Goal: Transaction & Acquisition: Purchase product/service

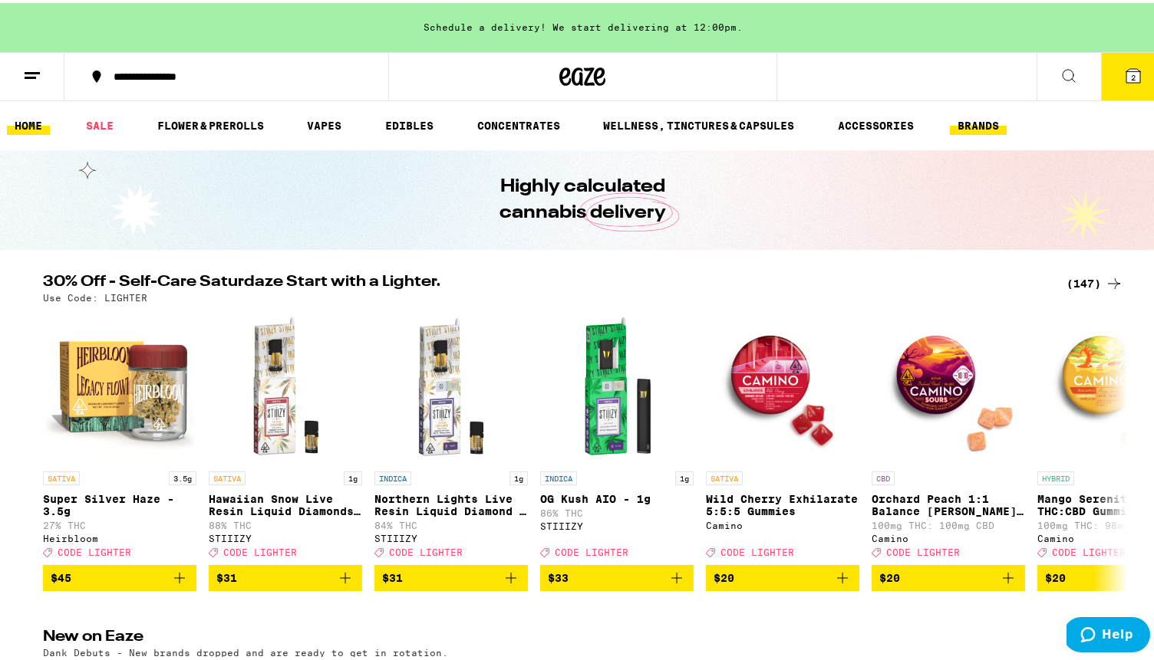
click at [992, 127] on button "BRANDS" at bounding box center [978, 123] width 57 height 18
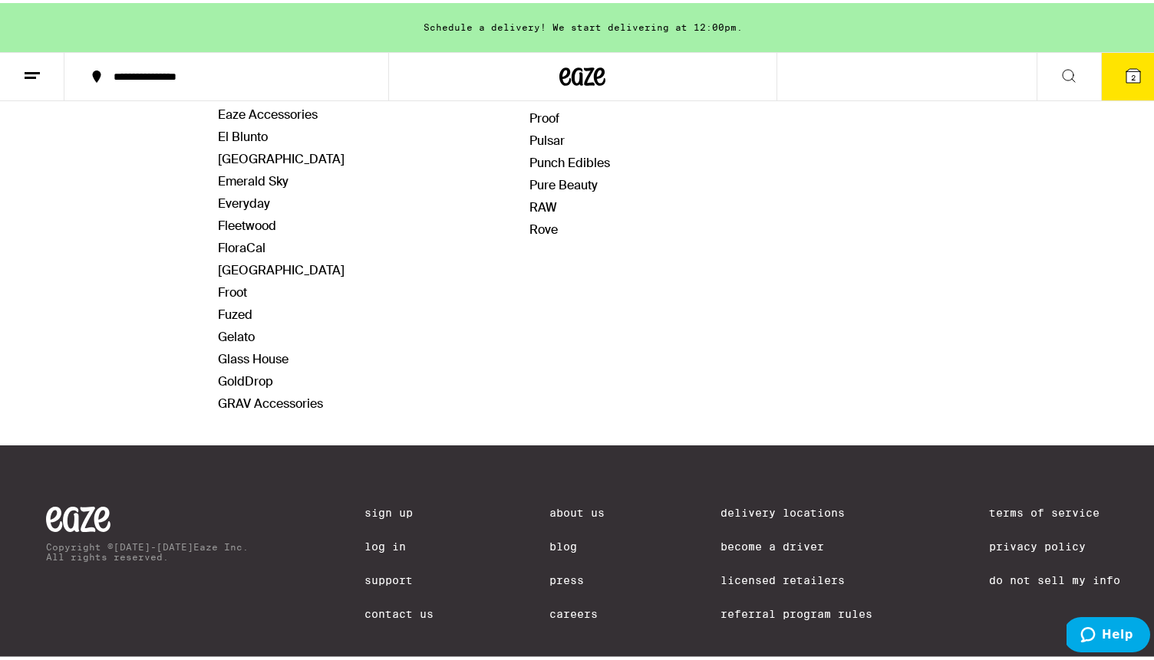
scroll to position [632, 0]
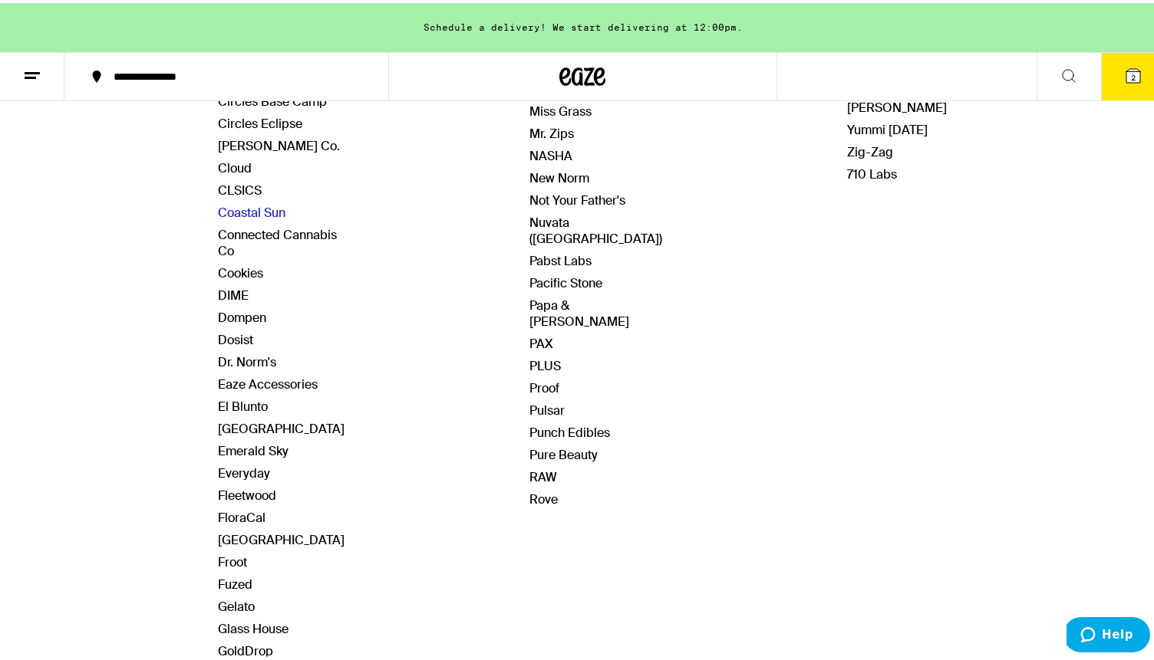
click at [237, 202] on link "Coastal Sun" at bounding box center [251, 210] width 67 height 16
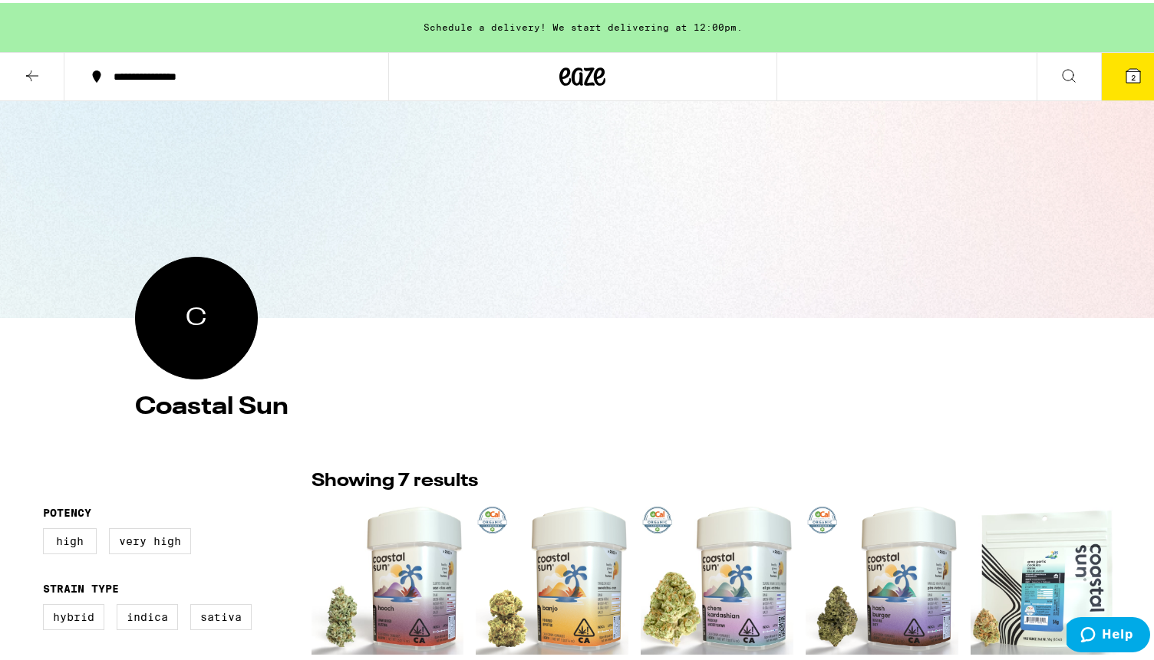
click at [35, 67] on icon at bounding box center [32, 73] width 18 height 18
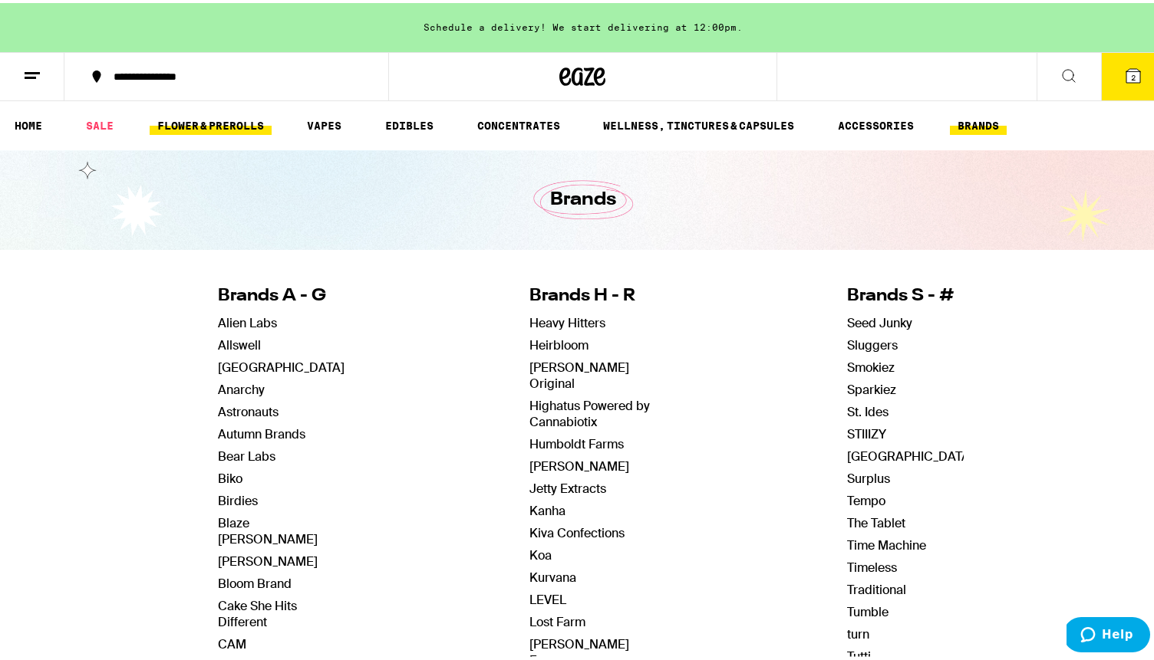
click at [207, 128] on link "FLOWER & PREROLLS" at bounding box center [211, 123] width 122 height 18
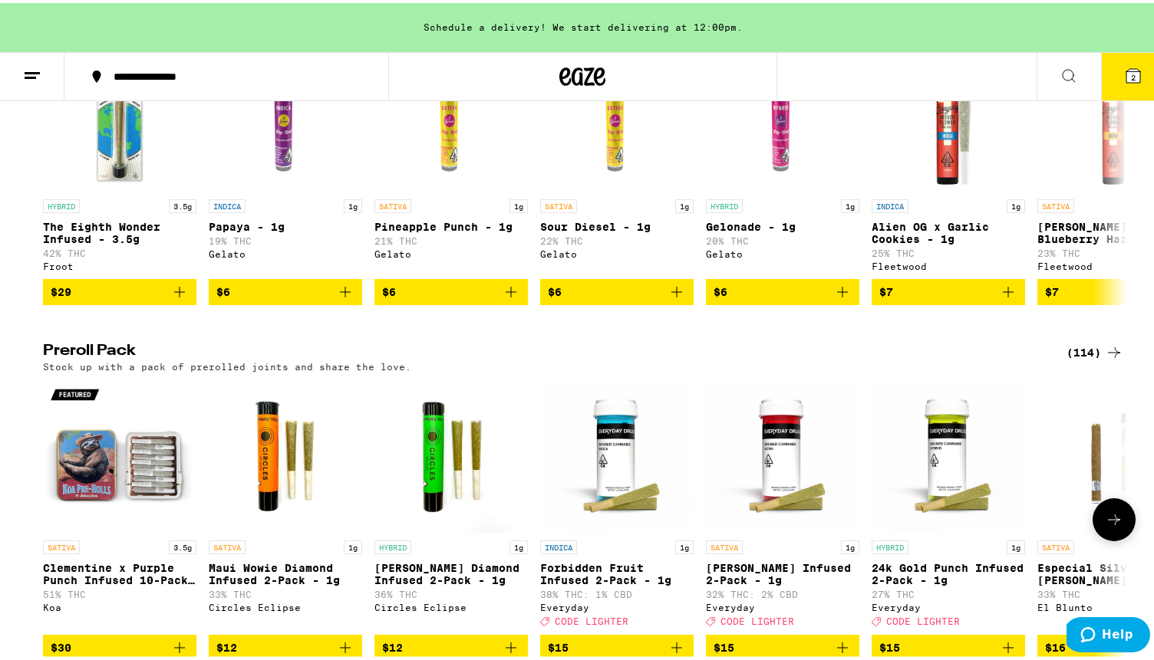
scroll to position [971, 0]
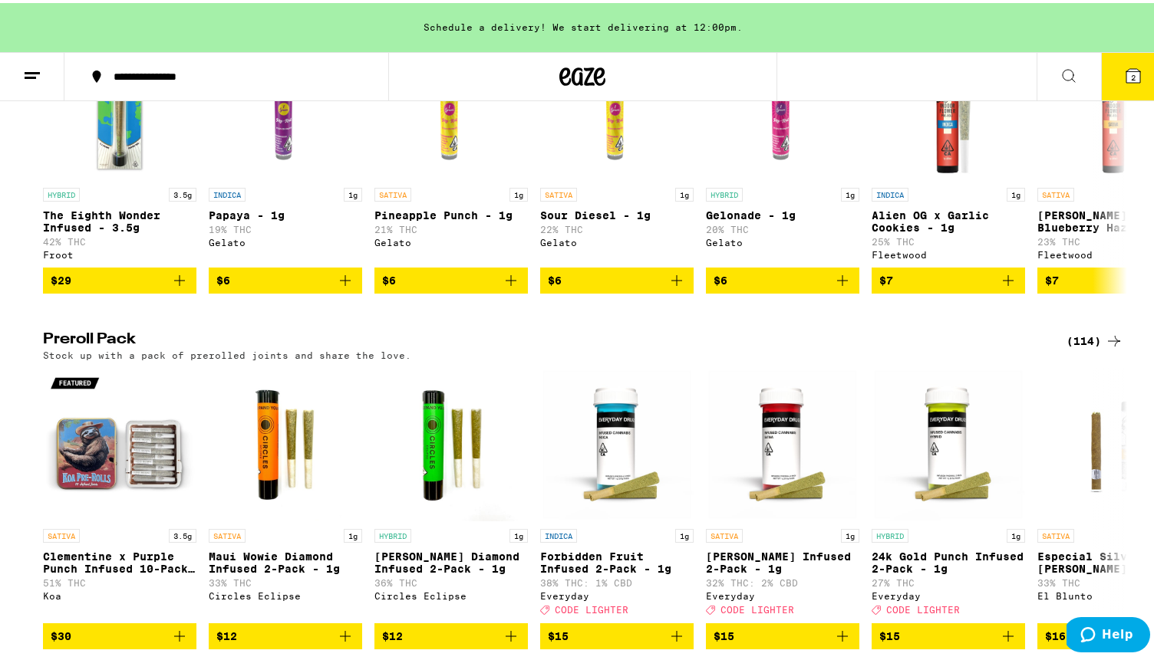
click at [1072, 347] on div "(114)" at bounding box center [1094, 338] width 57 height 18
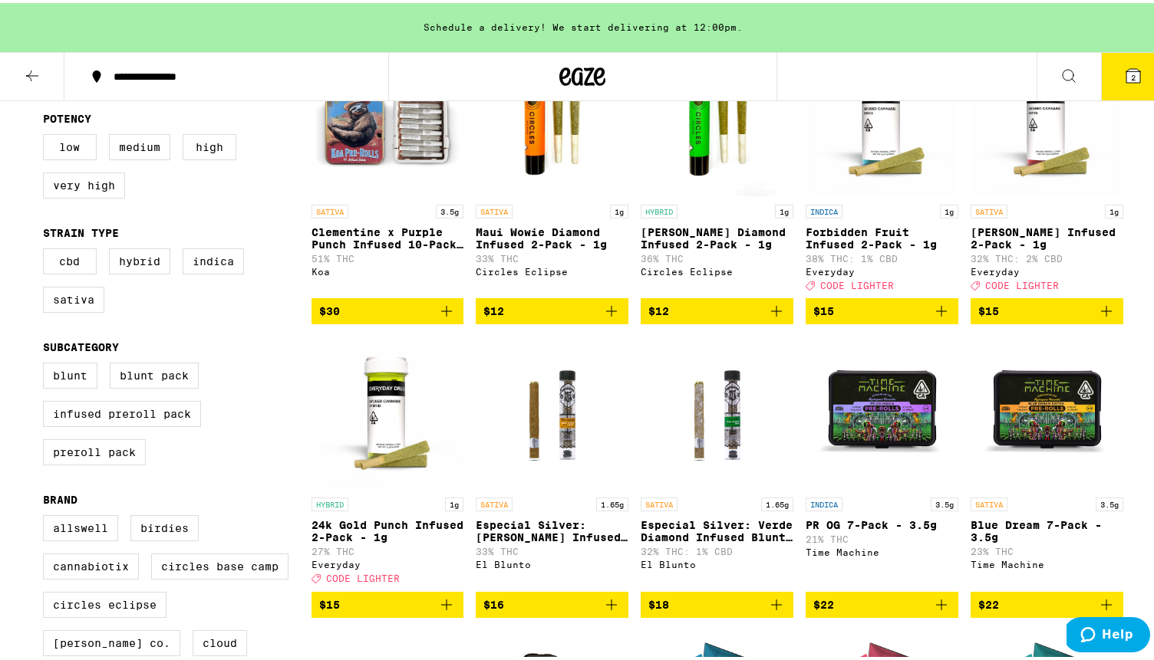
scroll to position [153, 0]
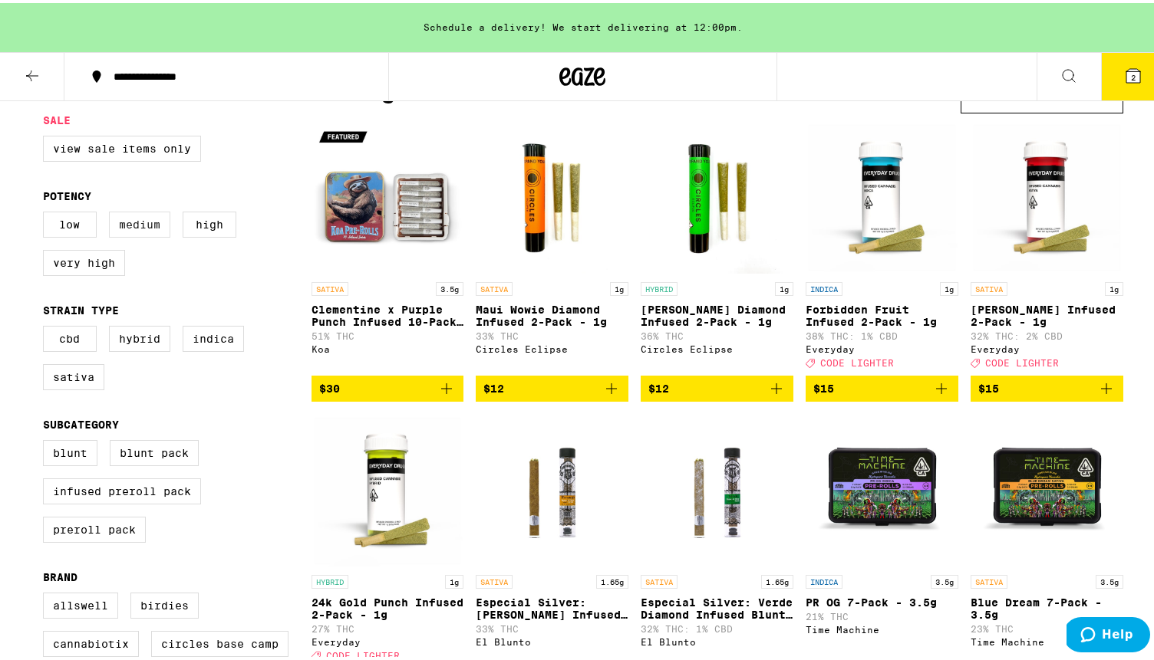
click at [143, 228] on label "Medium" at bounding box center [139, 222] width 61 height 26
click at [47, 212] on input "Medium" at bounding box center [46, 211] width 1 height 1
checkbox input "true"
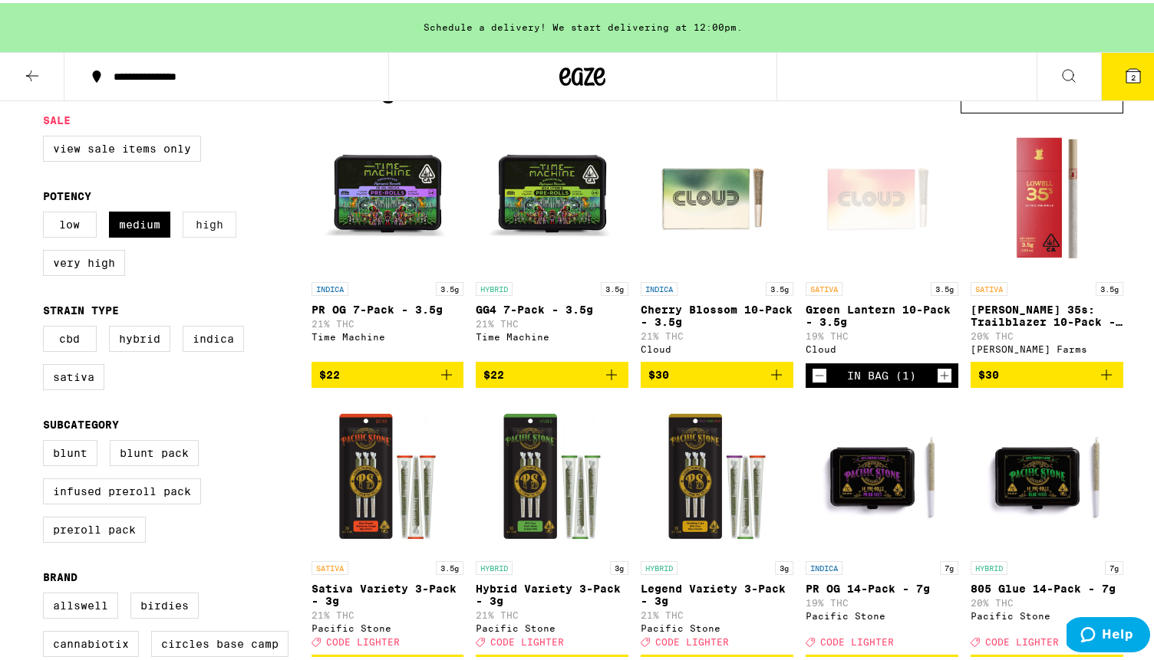
click at [193, 227] on label "High" at bounding box center [210, 222] width 54 height 26
click at [47, 212] on input "High" at bounding box center [46, 211] width 1 height 1
checkbox input "true"
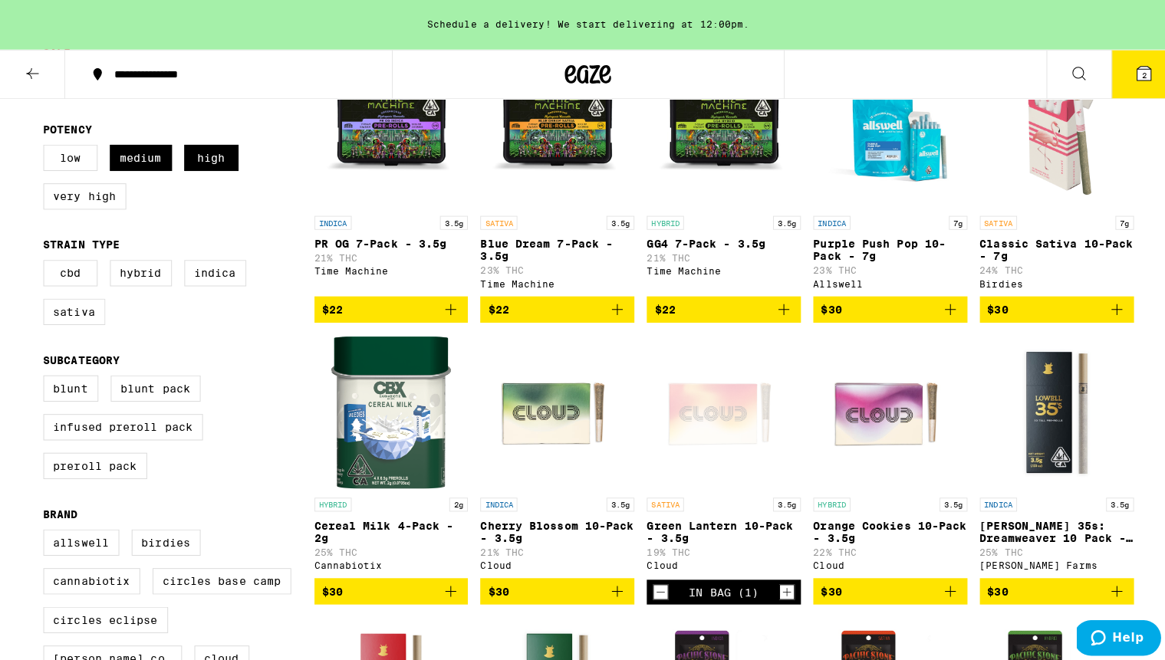
scroll to position [219, 0]
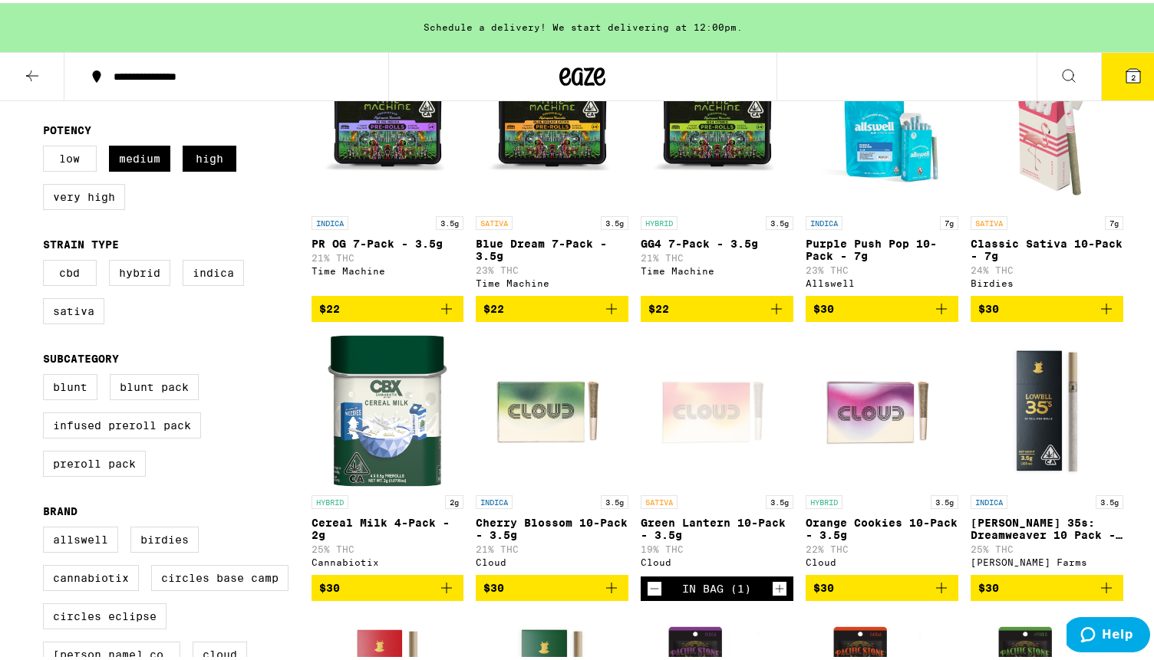
click at [602, 594] on icon "Add to bag" at bounding box center [611, 585] width 18 height 18
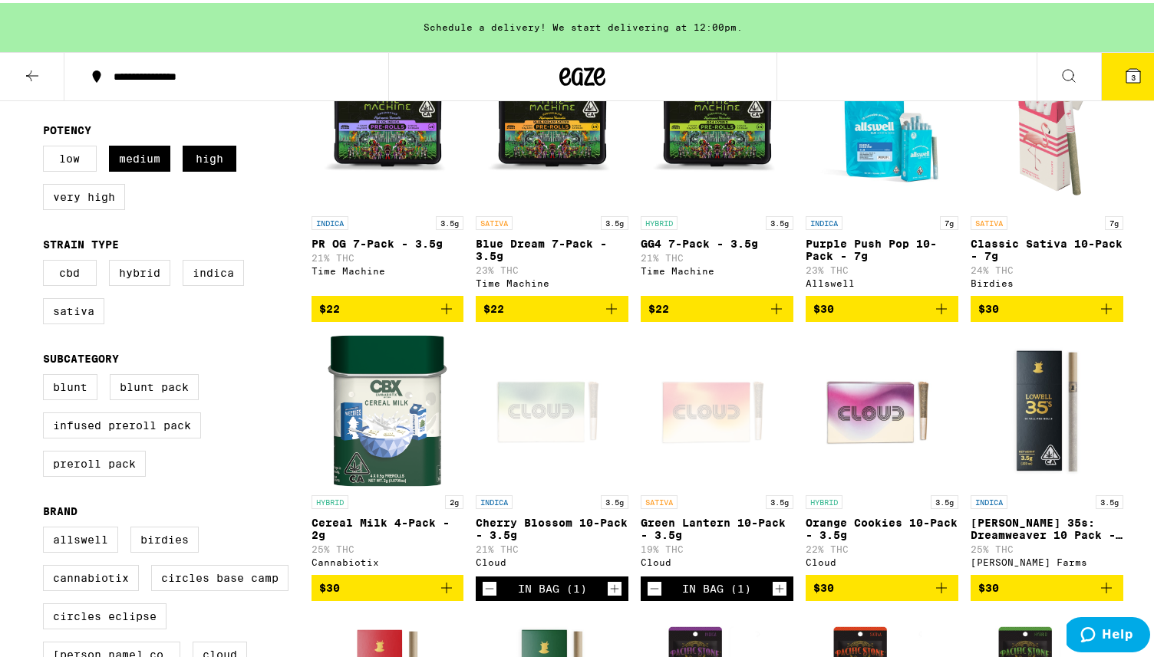
click at [923, 594] on span "$30" at bounding box center [881, 585] width 137 height 18
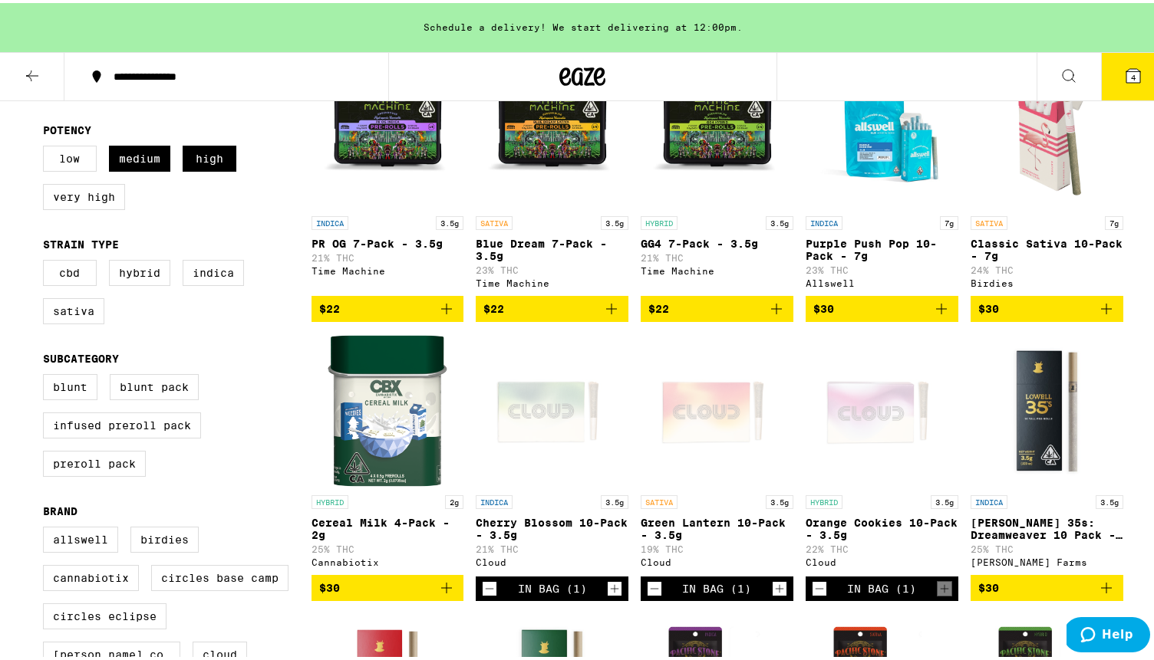
click at [1122, 87] on button "4" at bounding box center [1133, 74] width 64 height 48
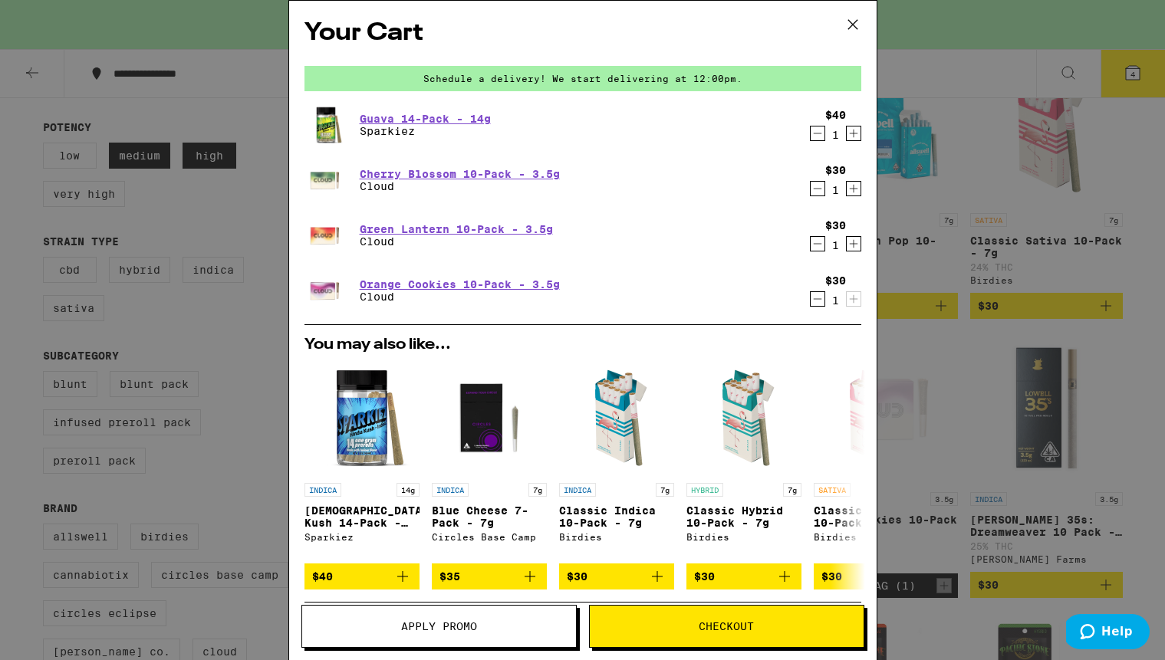
click at [811, 133] on icon "Decrement" at bounding box center [818, 133] width 14 height 18
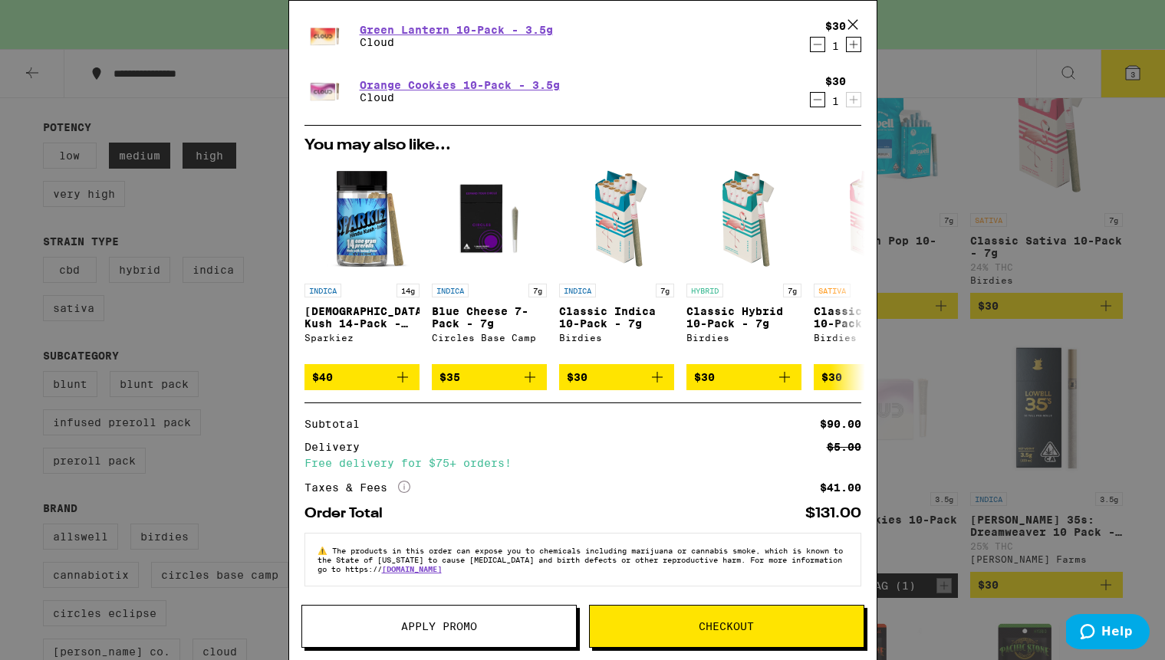
scroll to position [158, 0]
click at [735, 625] on span "Checkout" at bounding box center [726, 626] width 55 height 11
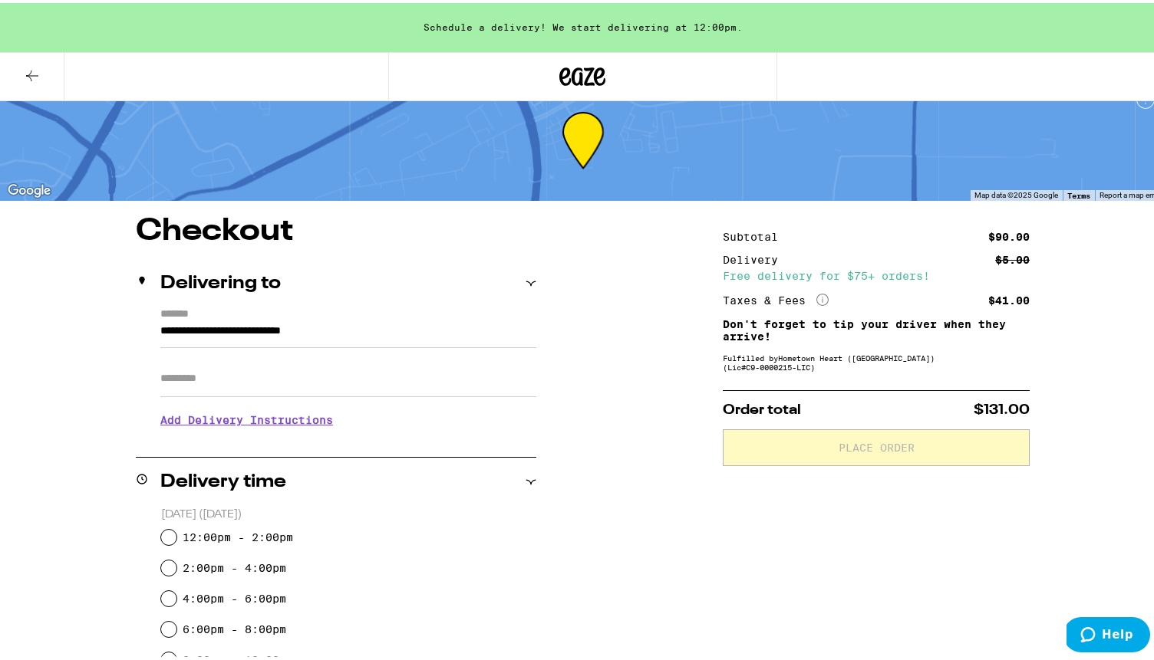
scroll to position [100, 0]
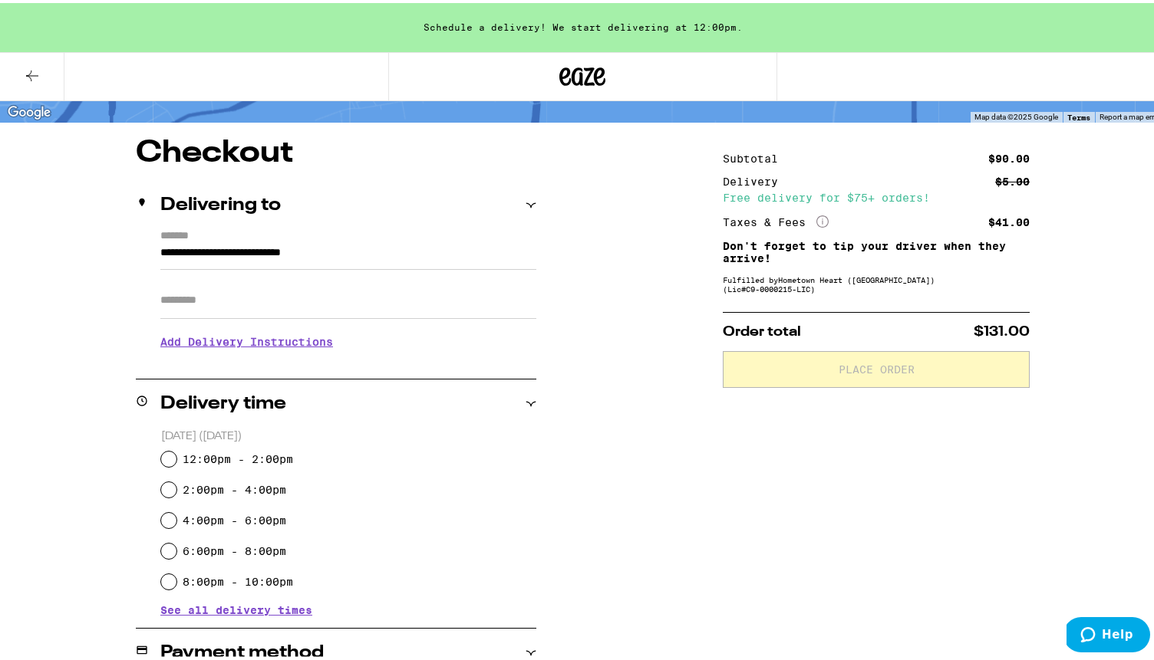
click at [161, 489] on div "2:00pm - 4:00pm" at bounding box center [348, 487] width 375 height 31
click at [162, 488] on input "2:00pm - 4:00pm" at bounding box center [168, 486] width 15 height 15
radio input "true"
click at [173, 298] on input "Apt/Suite" at bounding box center [348, 297] width 376 height 37
type input "***"
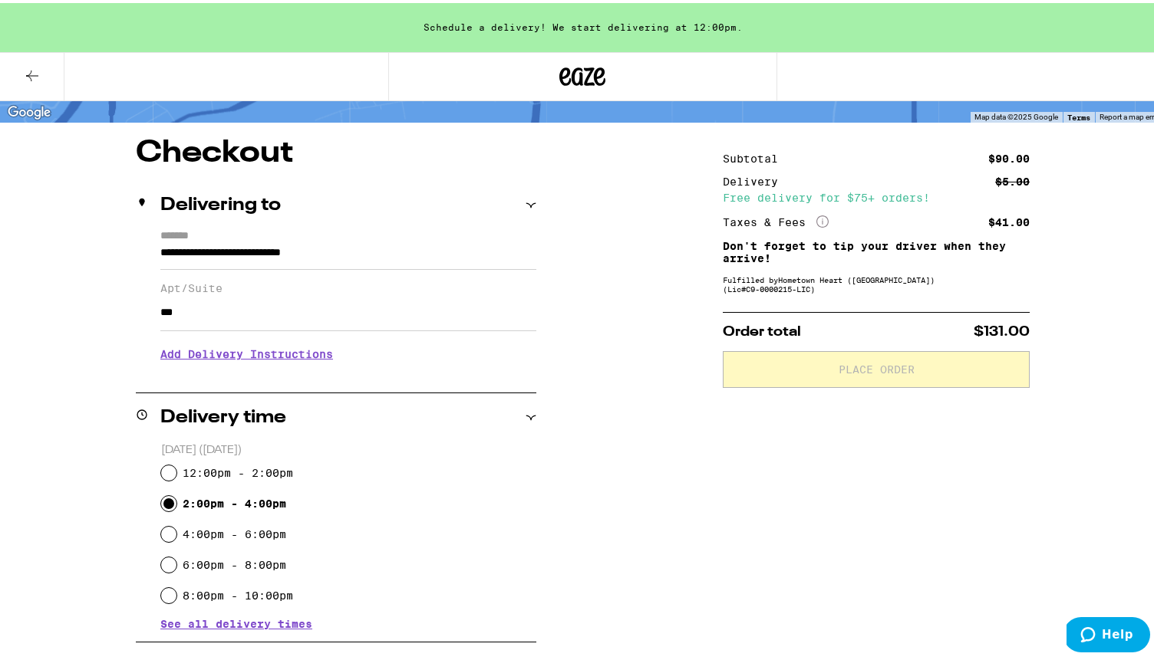
click at [277, 355] on h3 "Add Delivery Instructions" at bounding box center [348, 351] width 376 height 35
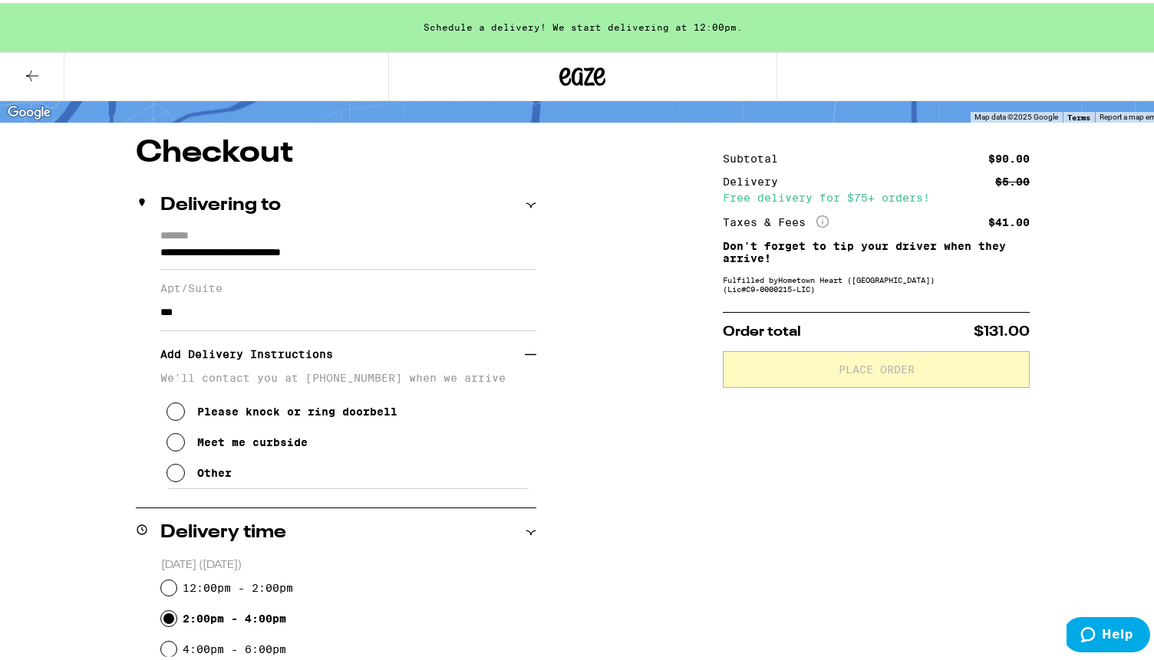
click at [167, 445] on icon at bounding box center [175, 439] width 18 height 18
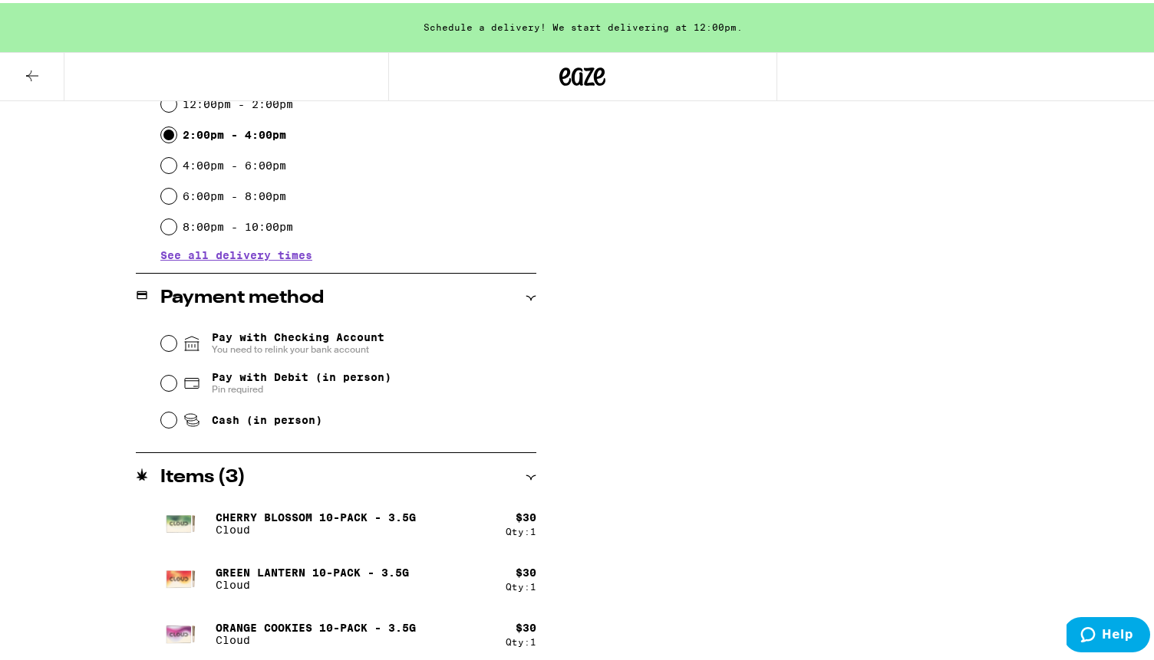
scroll to position [589, 0]
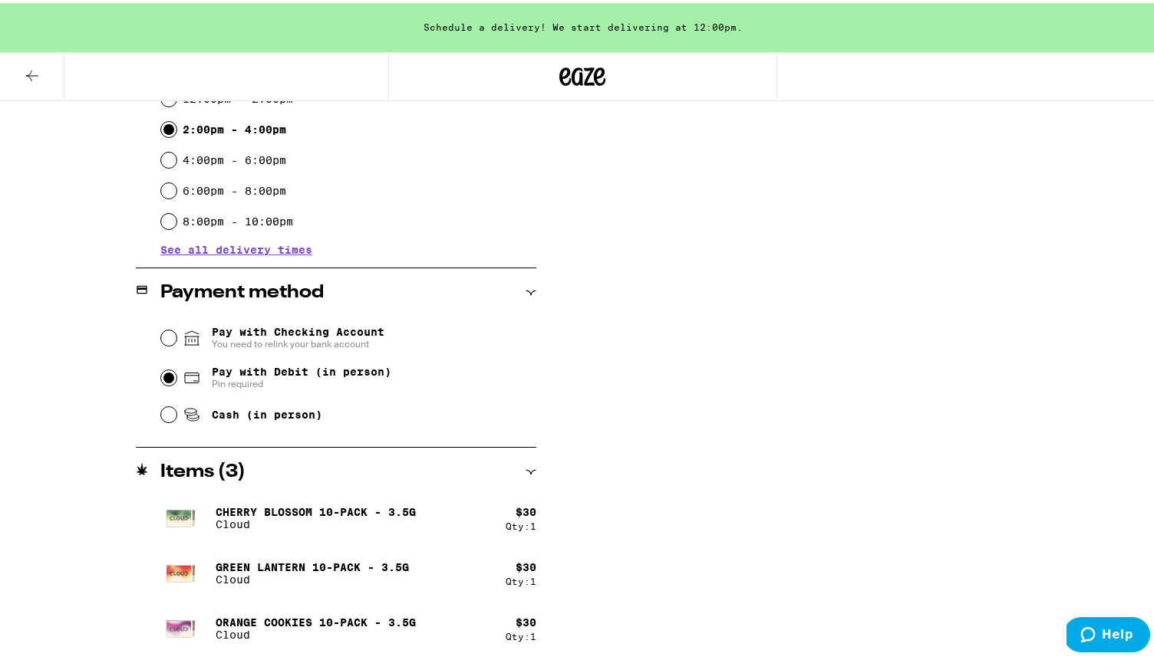
click at [164, 370] on input "Pay with Debit (in person) Pin required" at bounding box center [168, 374] width 15 height 15
radio input "true"
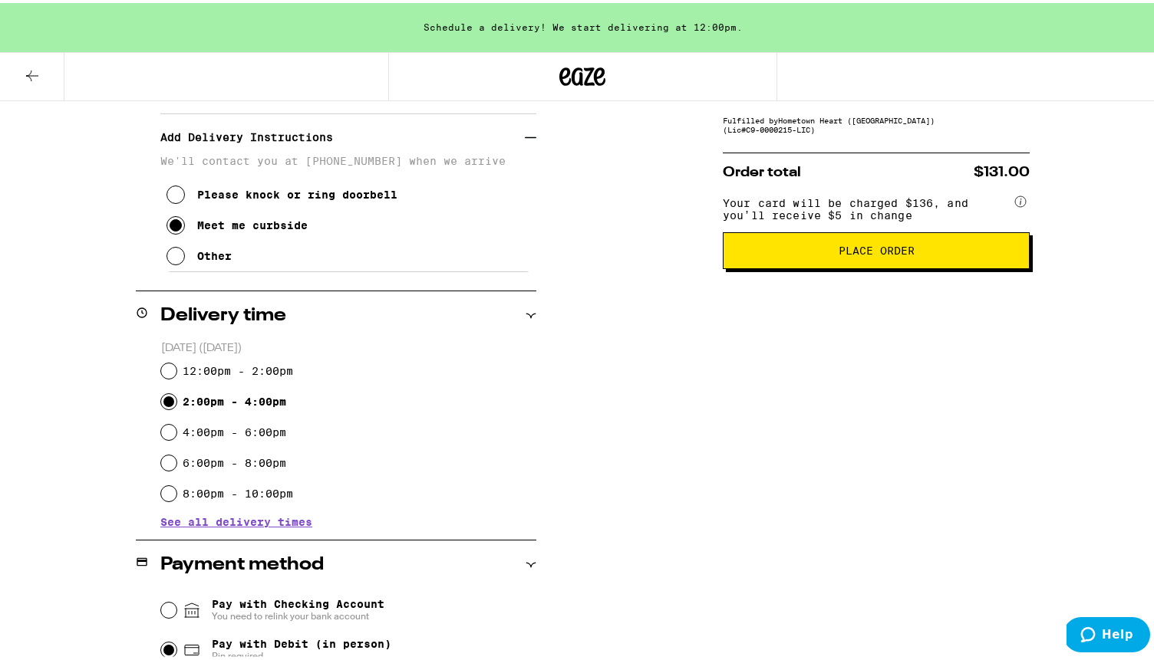
scroll to position [183, 0]
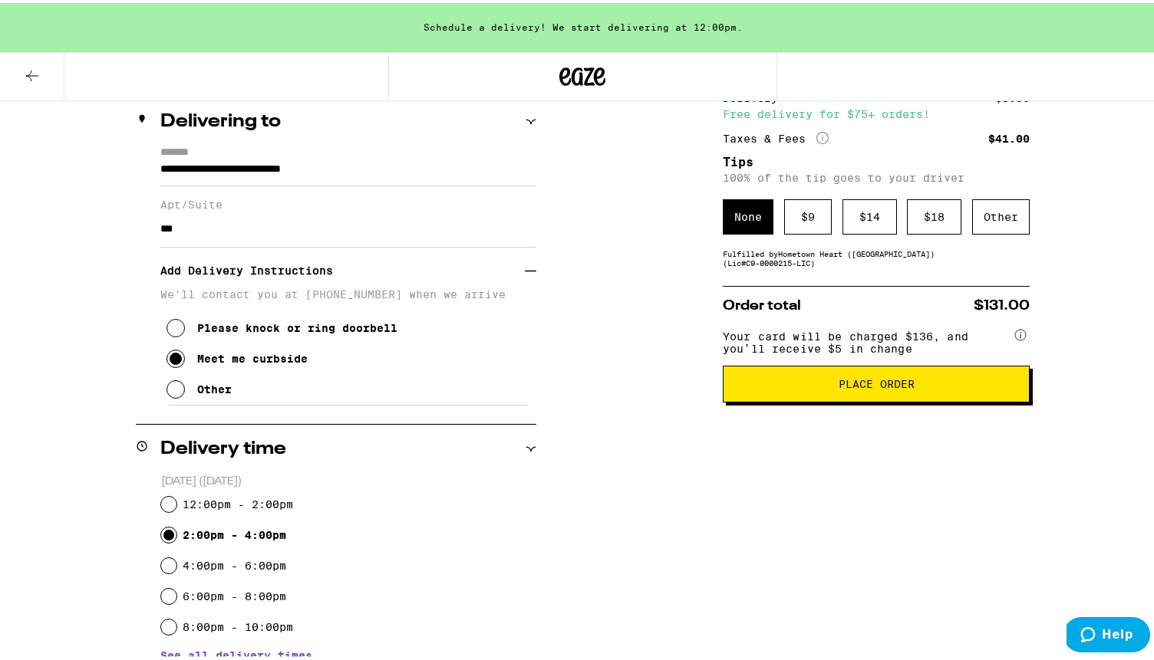
click at [873, 387] on span "Place Order" at bounding box center [876, 381] width 76 height 11
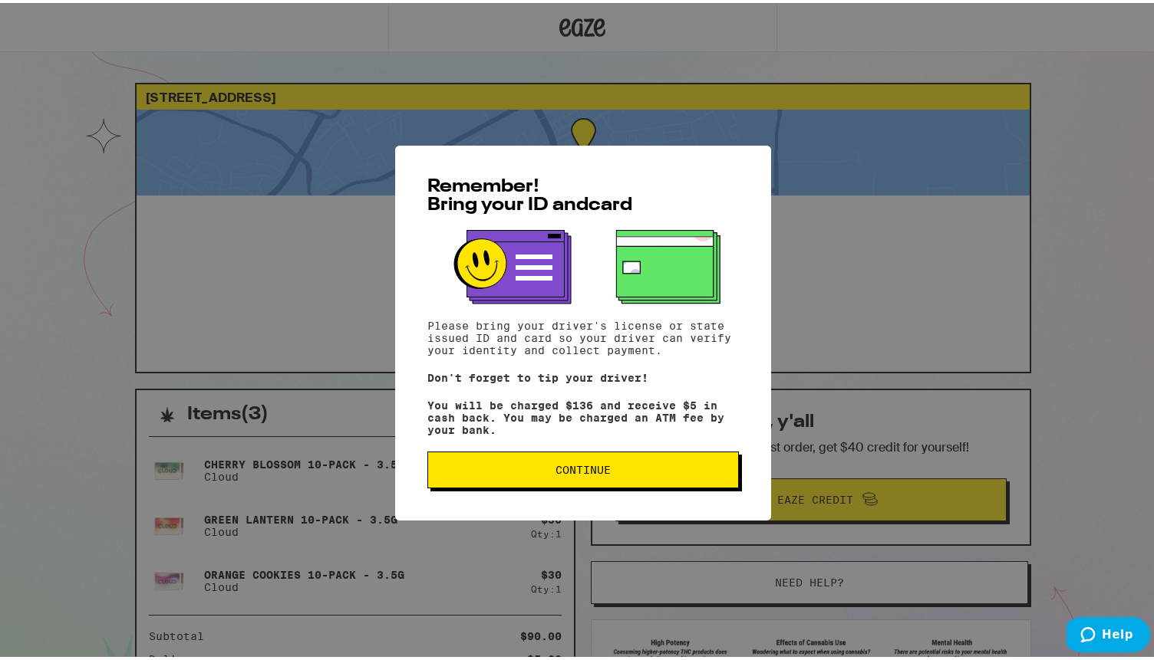
click at [596, 472] on span "Continue" at bounding box center [582, 467] width 55 height 11
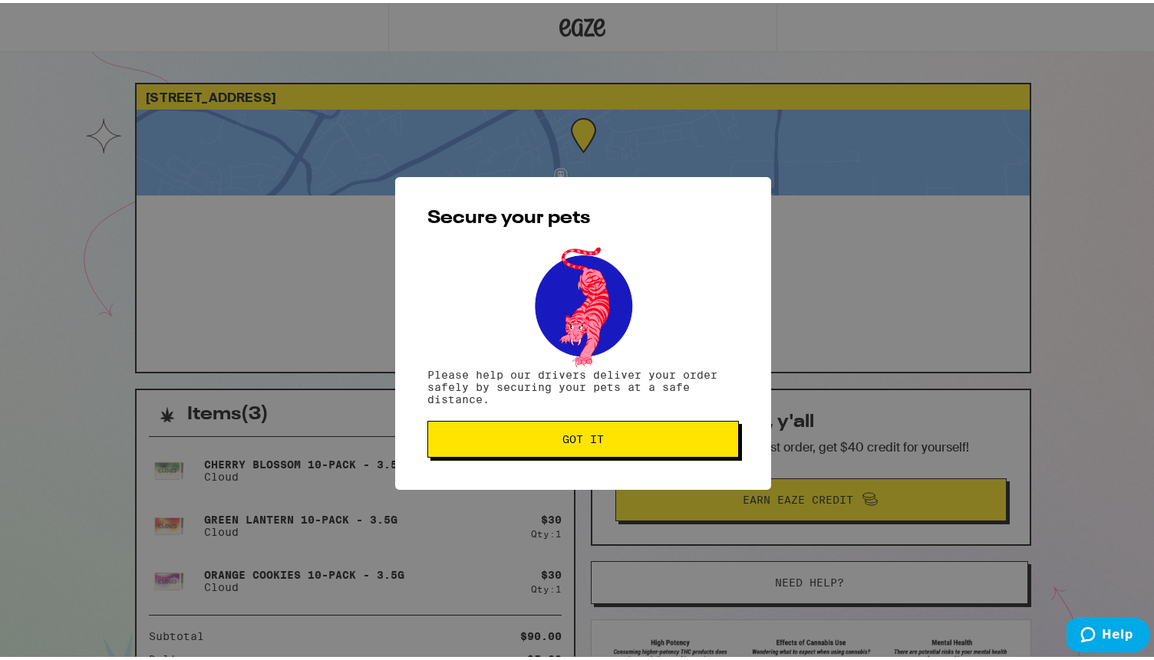
click at [613, 440] on span "Got it" at bounding box center [582, 436] width 285 height 11
